Goal: Task Accomplishment & Management: Manage account settings

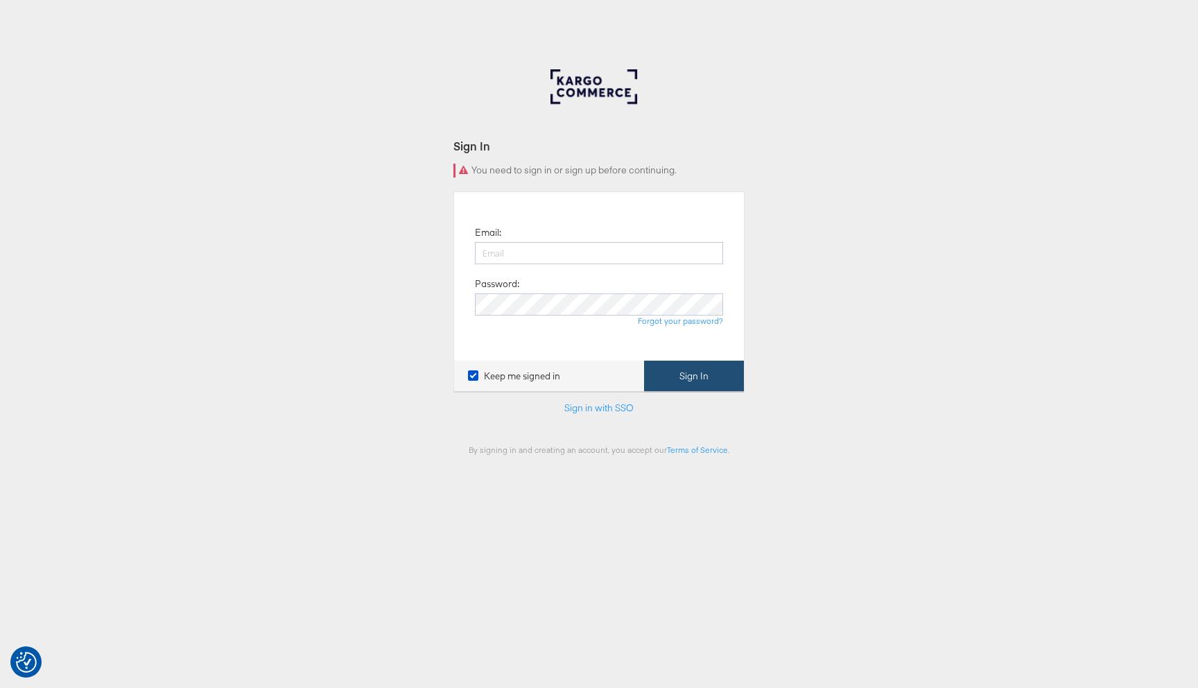
type input "[PERSON_NAME][EMAIL_ADDRESS][DOMAIN_NAME]"
click at [709, 381] on button "Sign In" at bounding box center [694, 376] width 100 height 31
click at [598, 408] on link "Sign in with SSO" at bounding box center [598, 407] width 69 height 12
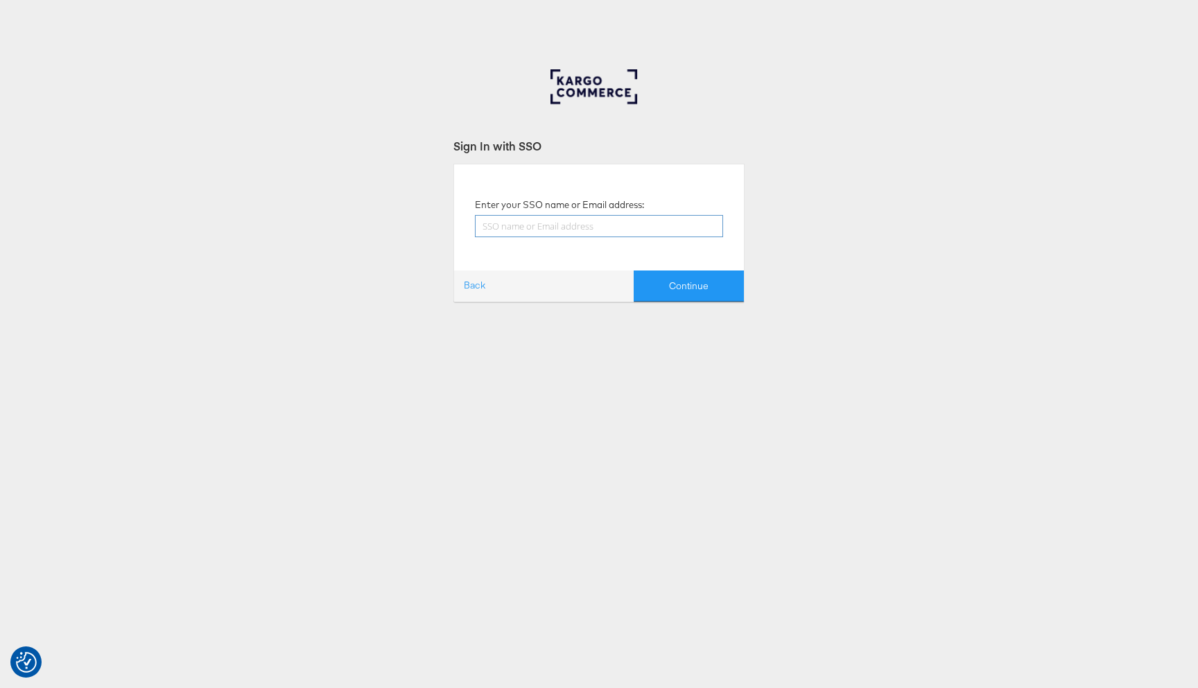
click at [621, 224] on input "text" at bounding box center [599, 226] width 248 height 22
type input "[PERSON_NAME][EMAIL_ADDRESS][DOMAIN_NAME]"
click at [666, 282] on button "Continue" at bounding box center [689, 285] width 110 height 31
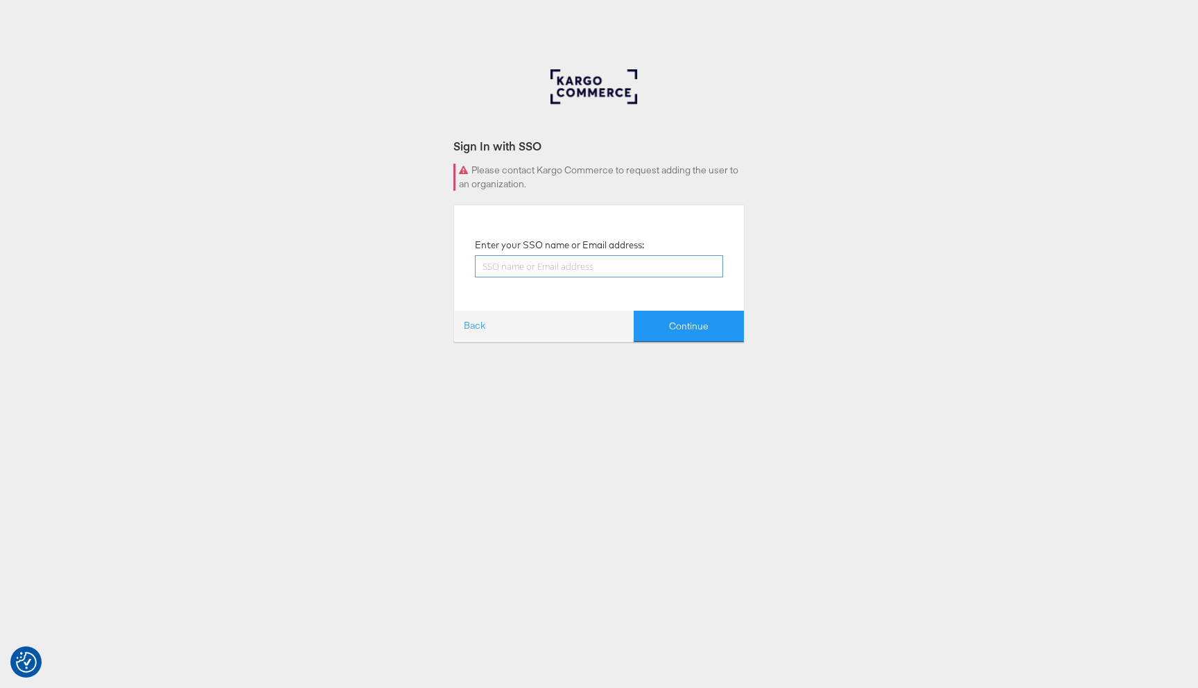
click at [645, 265] on input "text" at bounding box center [599, 266] width 248 height 22
type input "[PERSON_NAME][EMAIL_ADDRESS][DOMAIN_NAME]"
click at [652, 327] on button "Continue" at bounding box center [689, 326] width 110 height 31
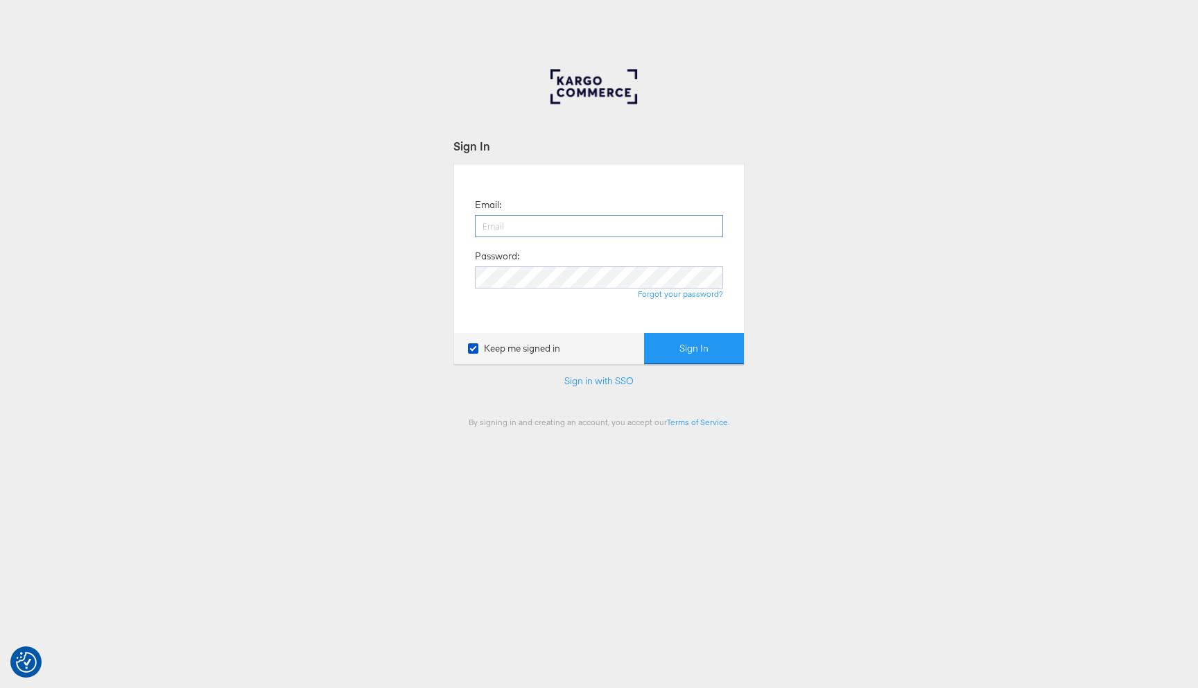
type input "[PERSON_NAME][EMAIL_ADDRESS][DOMAIN_NAME]"
click at [600, 227] on input "[PERSON_NAME][EMAIL_ADDRESS][DOMAIN_NAME]" at bounding box center [599, 226] width 248 height 22
click at [672, 342] on button "Sign In" at bounding box center [694, 348] width 100 height 31
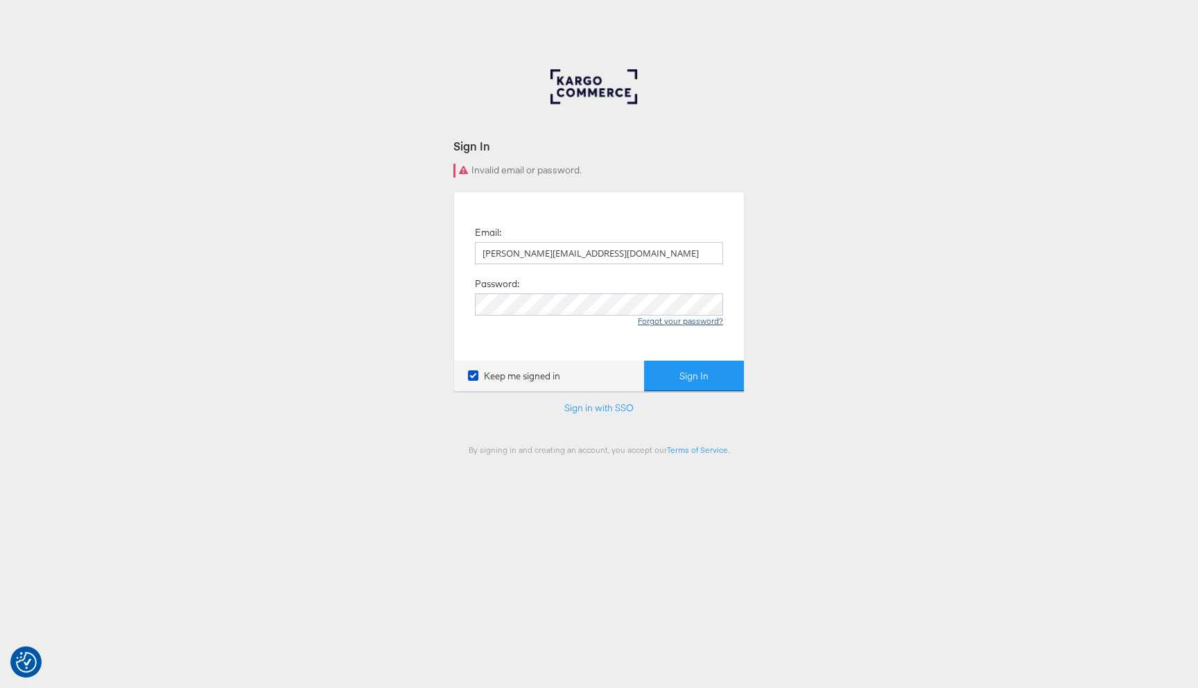
click at [681, 326] on link "Forgot your password?" at bounding box center [680, 320] width 85 height 10
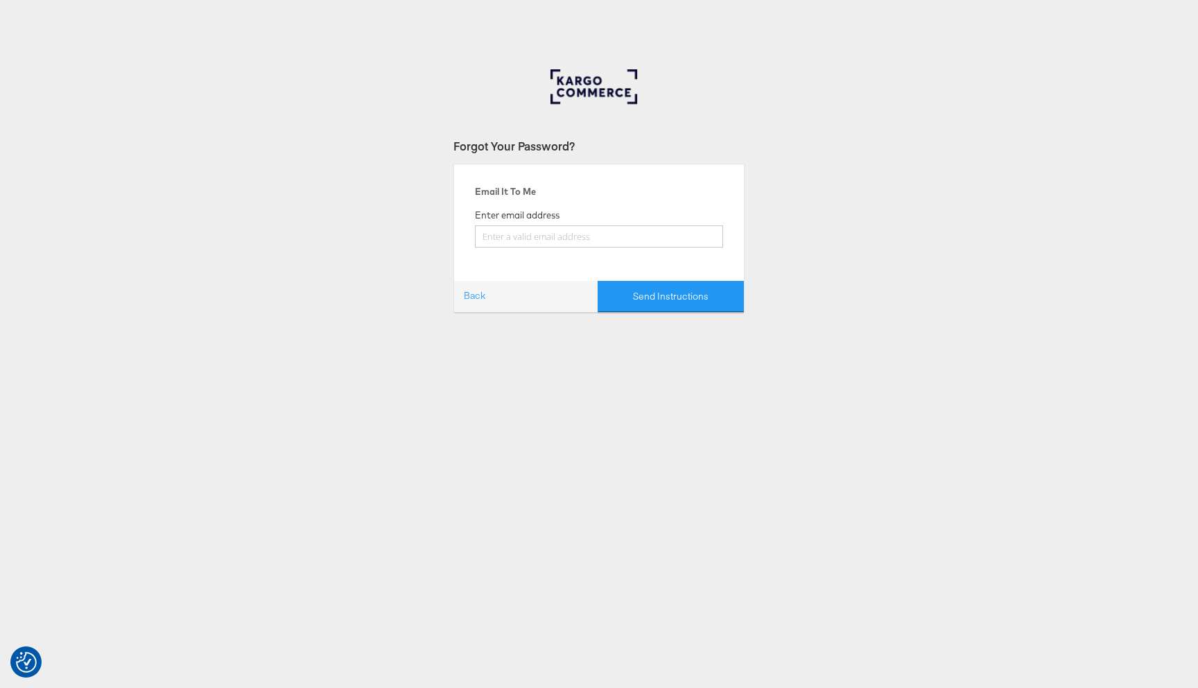
type input "liam.flynn@kargo.com"
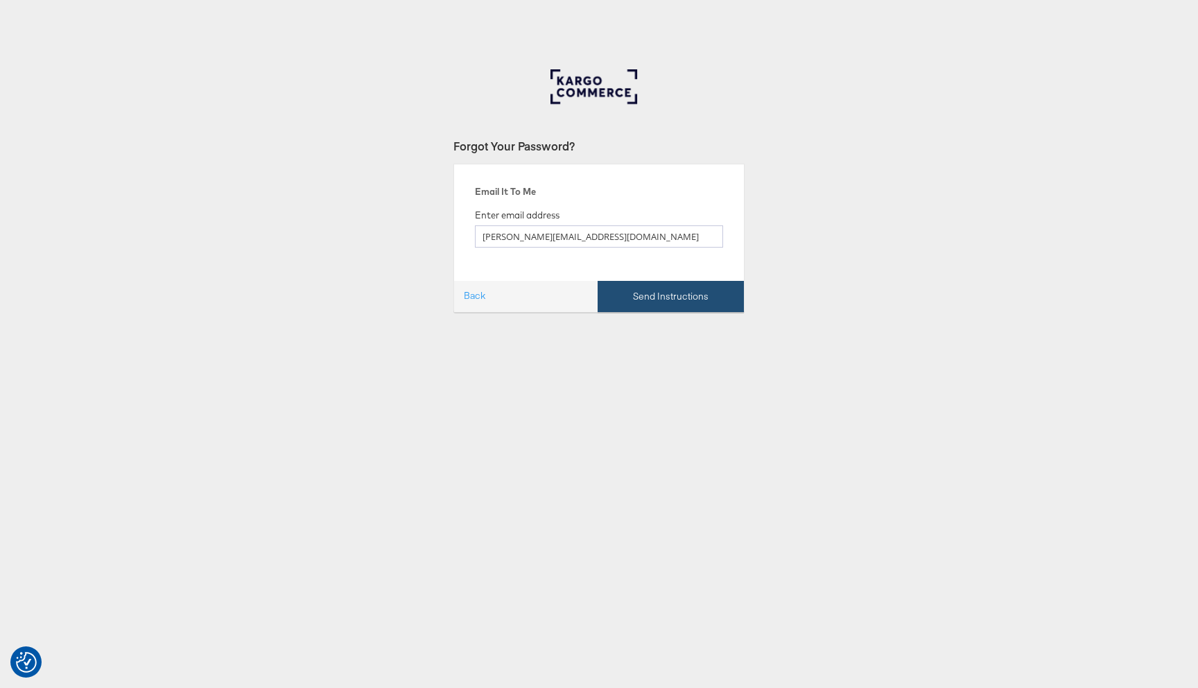
click at [683, 306] on button "Send Instructions" at bounding box center [671, 296] width 146 height 31
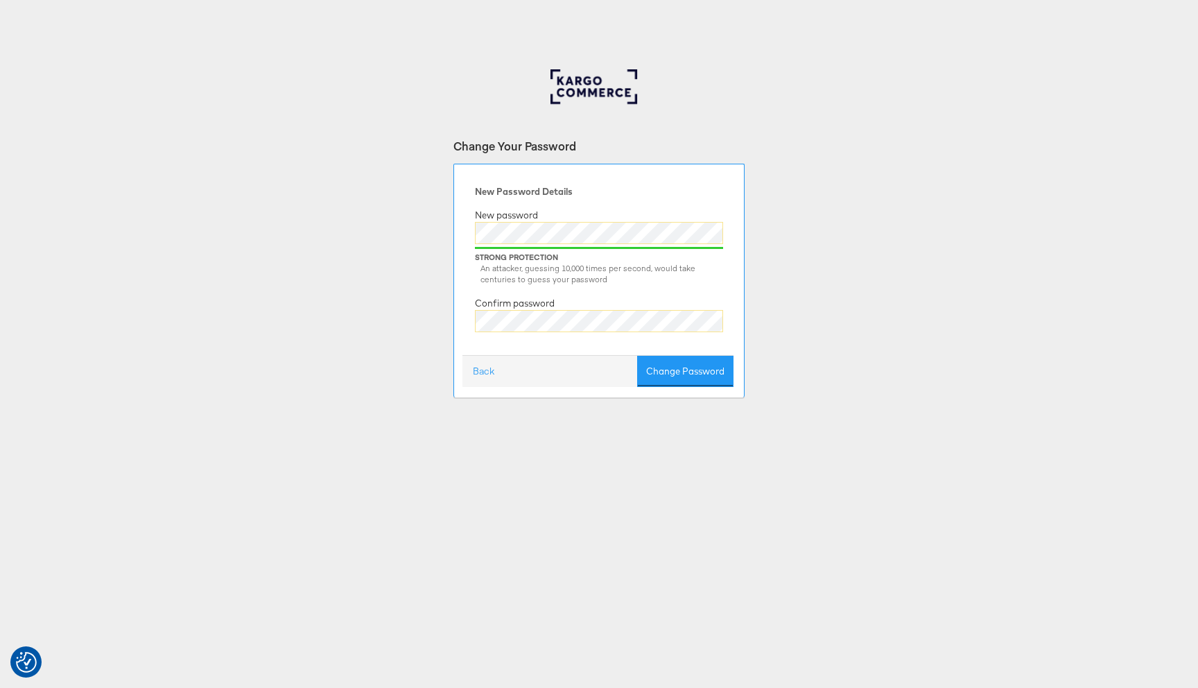
click at [593, 304] on div "New Password Details New password Strong Protection An attacker, guessing 10,00…" at bounding box center [599, 265] width 269 height 180
click at [695, 374] on button "Change Password" at bounding box center [685, 371] width 96 height 31
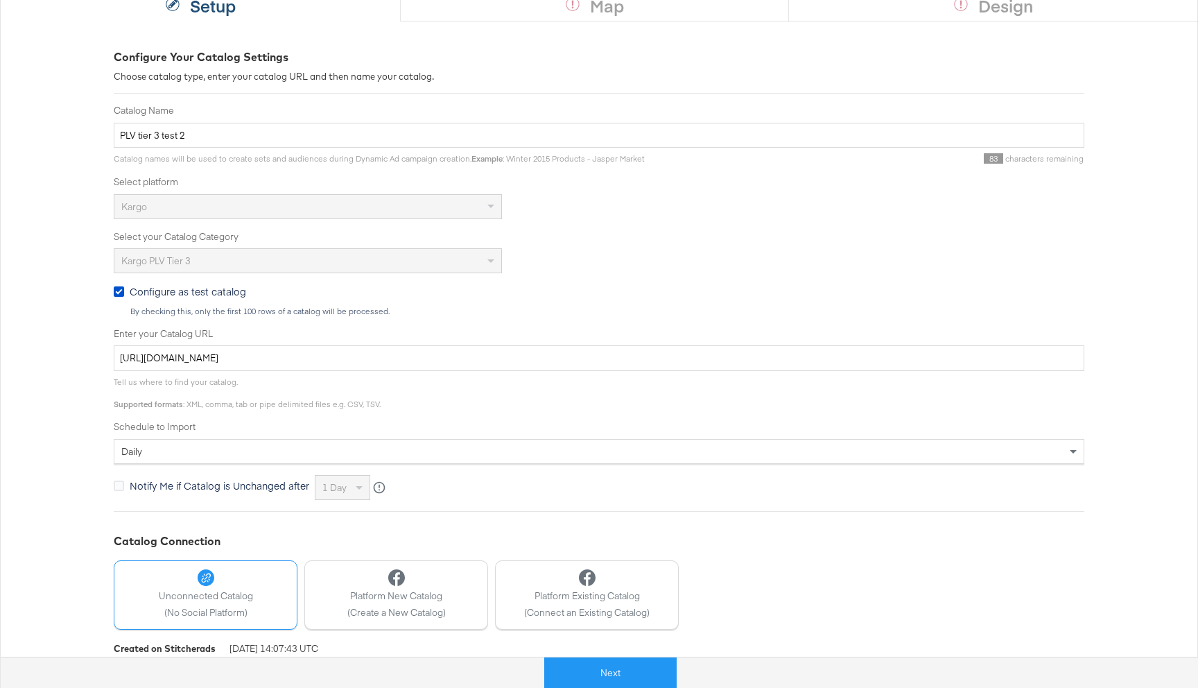
scroll to position [214, 0]
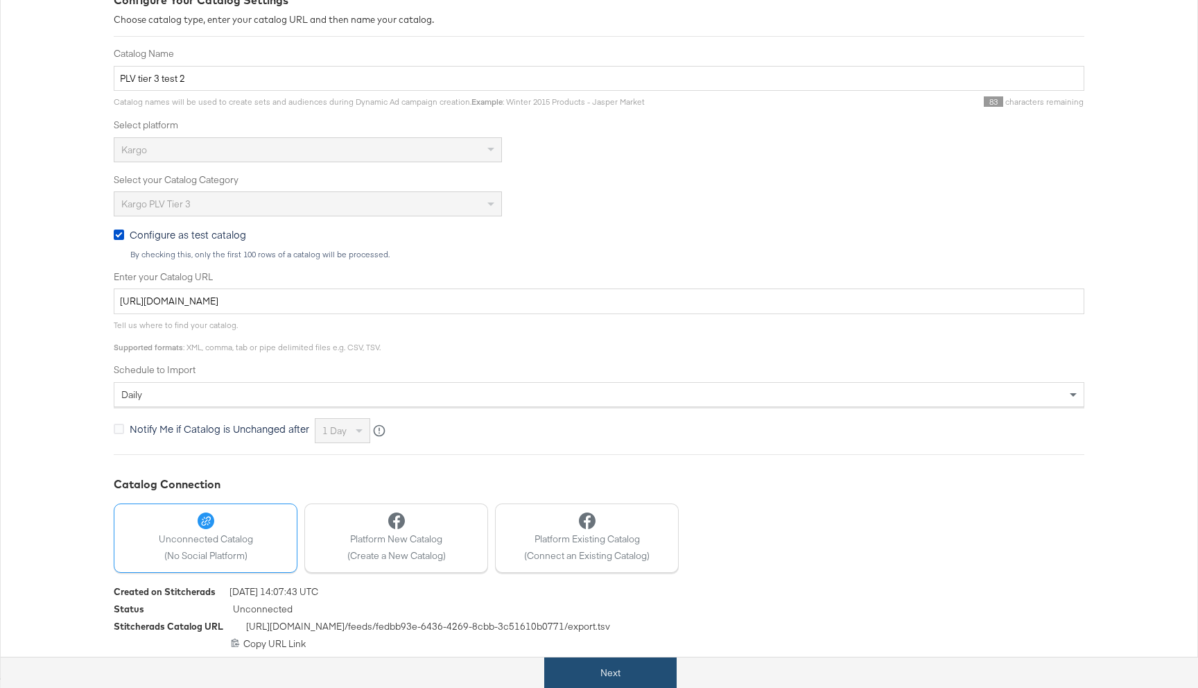
click at [591, 666] on button "Next" at bounding box center [610, 672] width 132 height 31
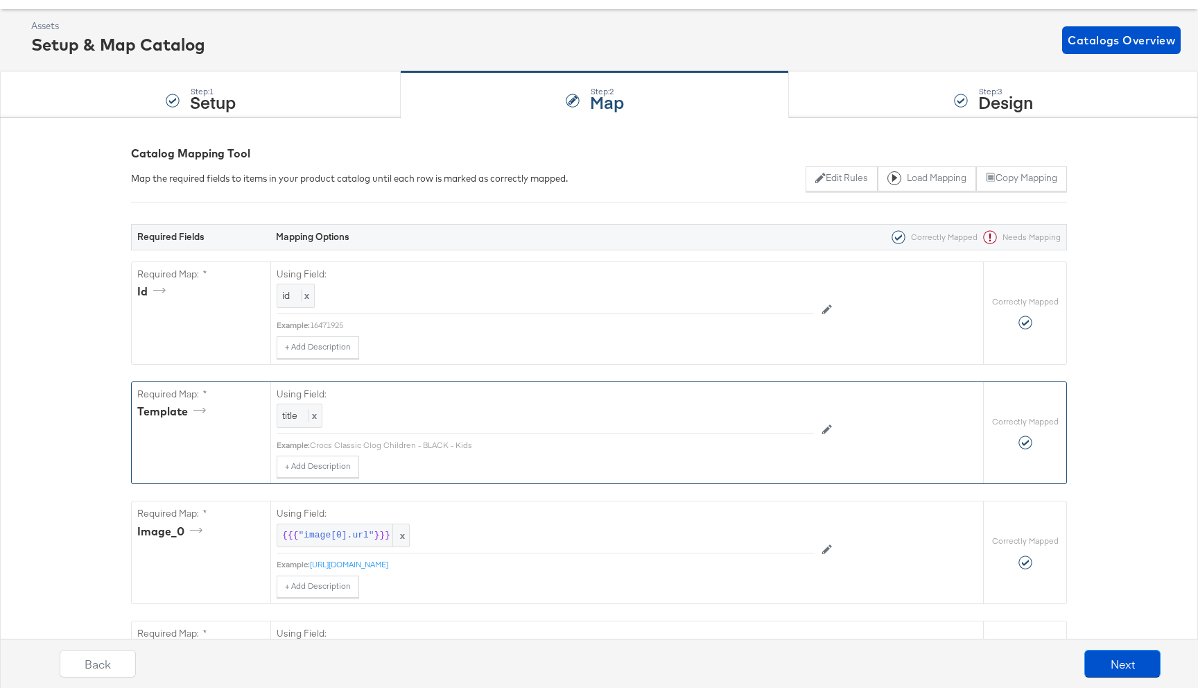
scroll to position [0, 0]
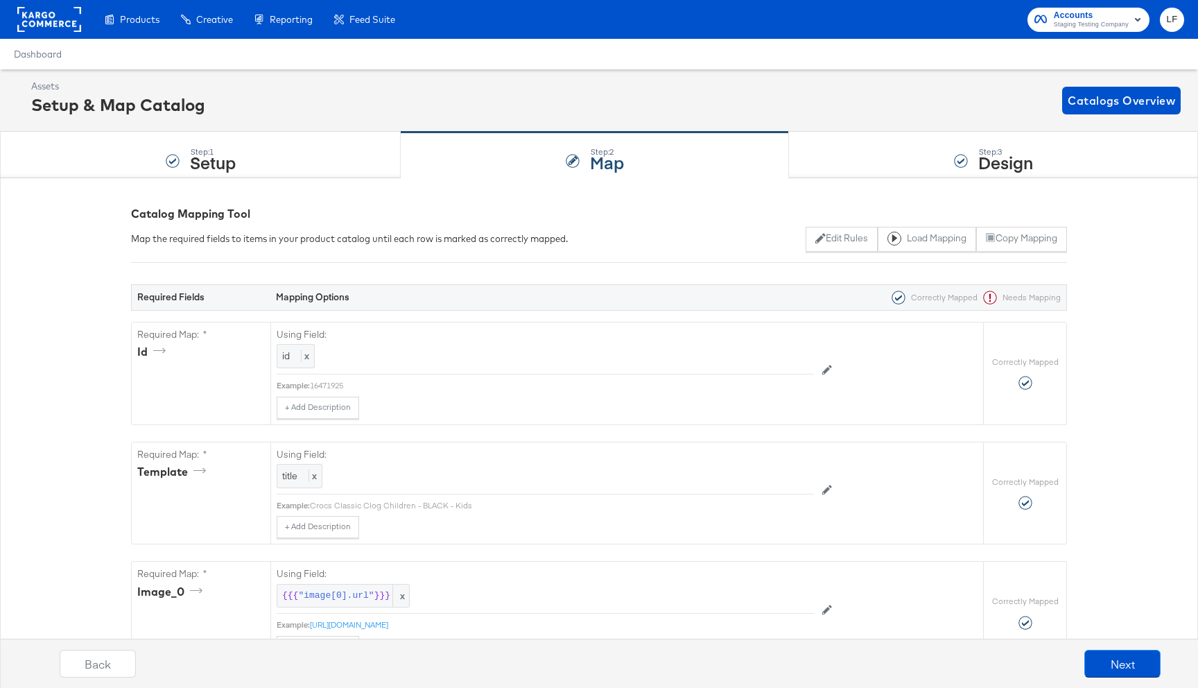
click at [894, 180] on div "{"id":"{{{\"id\"}}}","template":"{{{\"title\"}}}","image_0":"{{{\"image[0].url\…" at bounding box center [599, 578] width 936 height 801
click at [888, 158] on div "Step: 3 Design" at bounding box center [993, 155] width 409 height 46
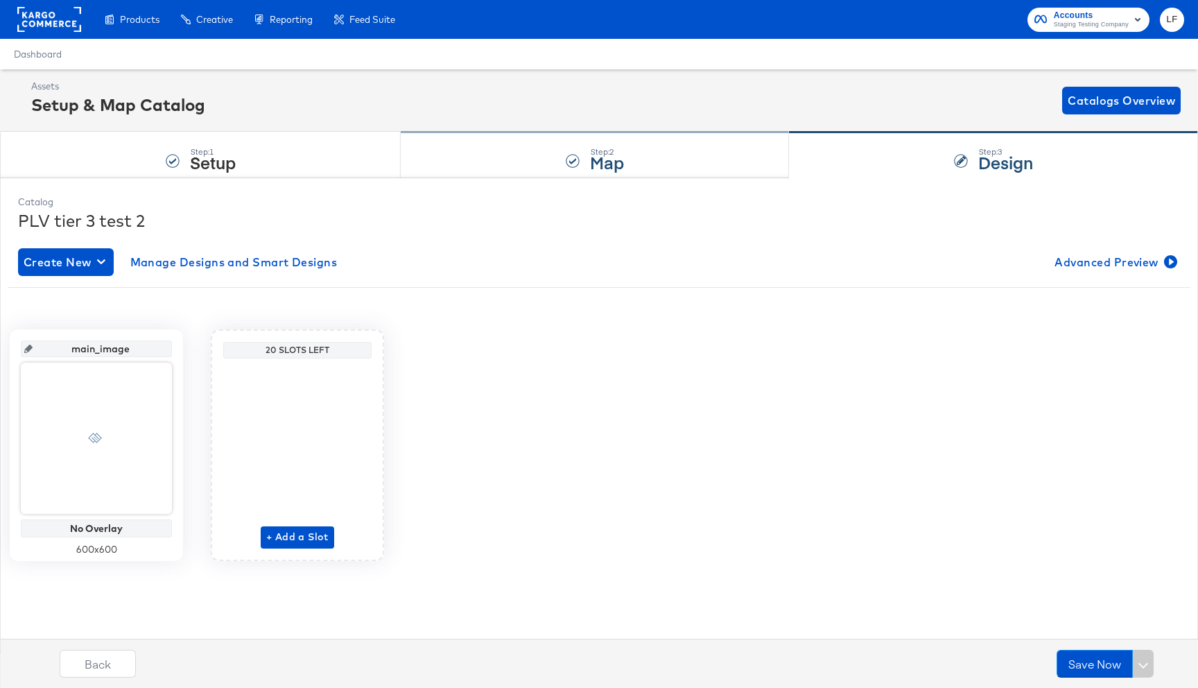
click at [540, 167] on div "Step: 2 Map" at bounding box center [595, 155] width 388 height 46
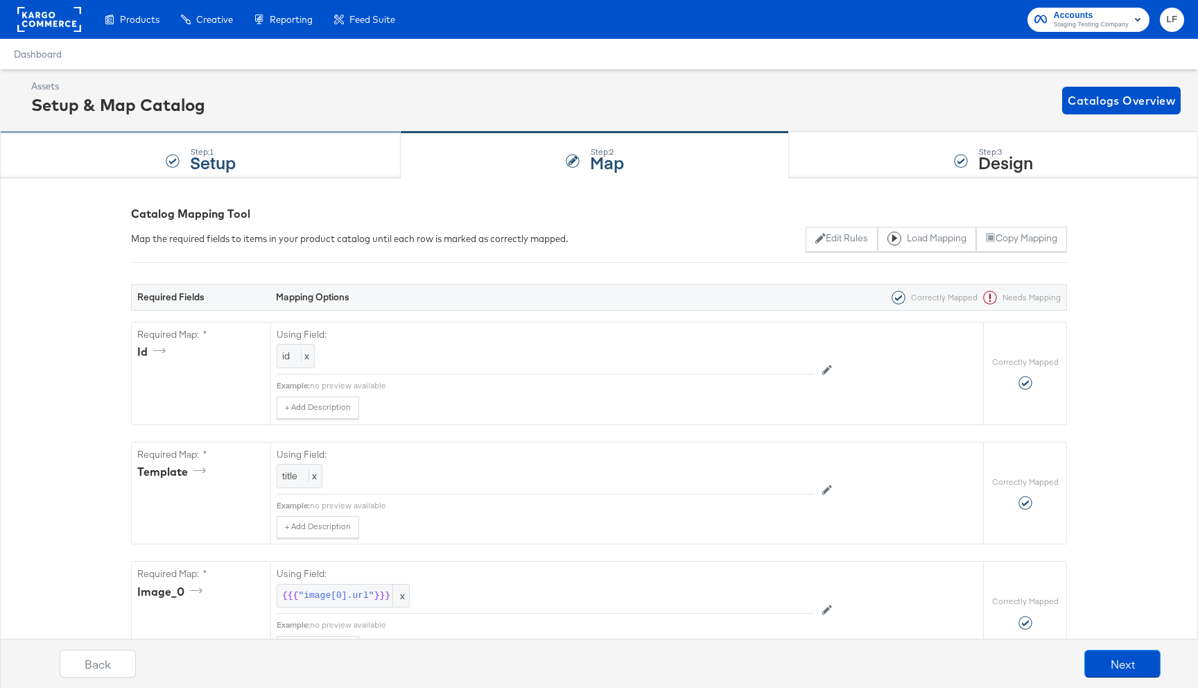
click at [329, 166] on div "Step: 1 Setup" at bounding box center [200, 155] width 401 height 46
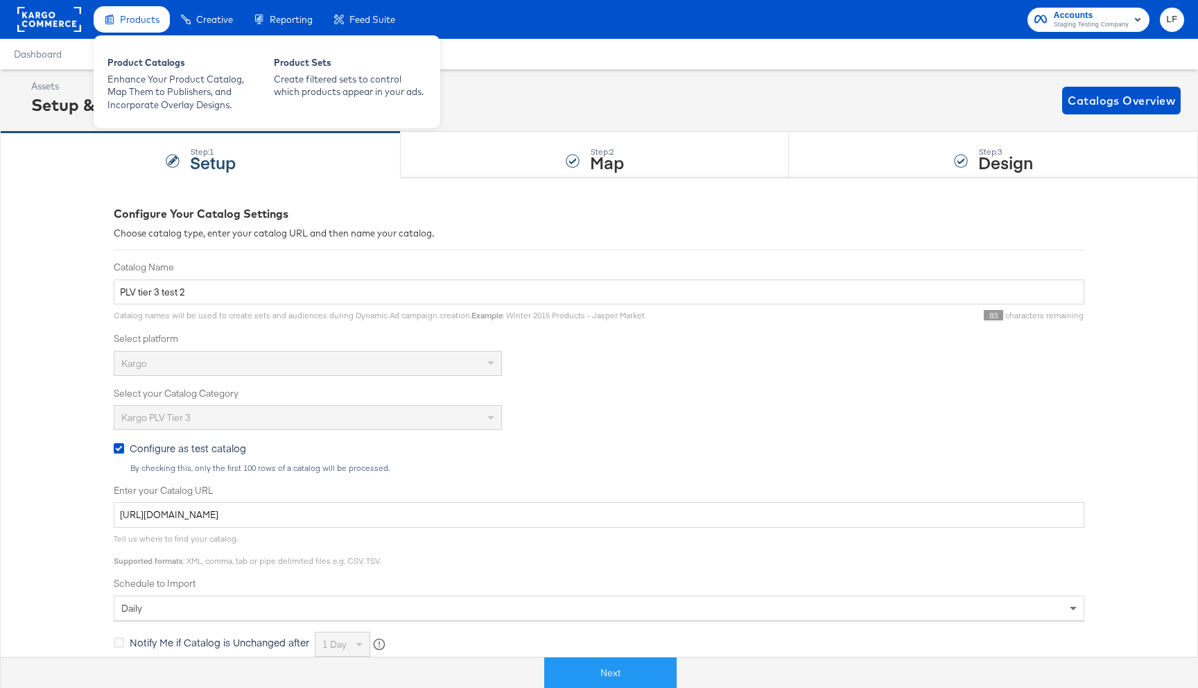
click at [141, 24] on span "Products" at bounding box center [140, 19] width 40 height 11
click at [134, 85] on div "Enhance Your Product Catalog, Map Them to Publishers, and Incorporate Overlay D…" at bounding box center [183, 92] width 153 height 39
